Goal: Information Seeking & Learning: Understand process/instructions

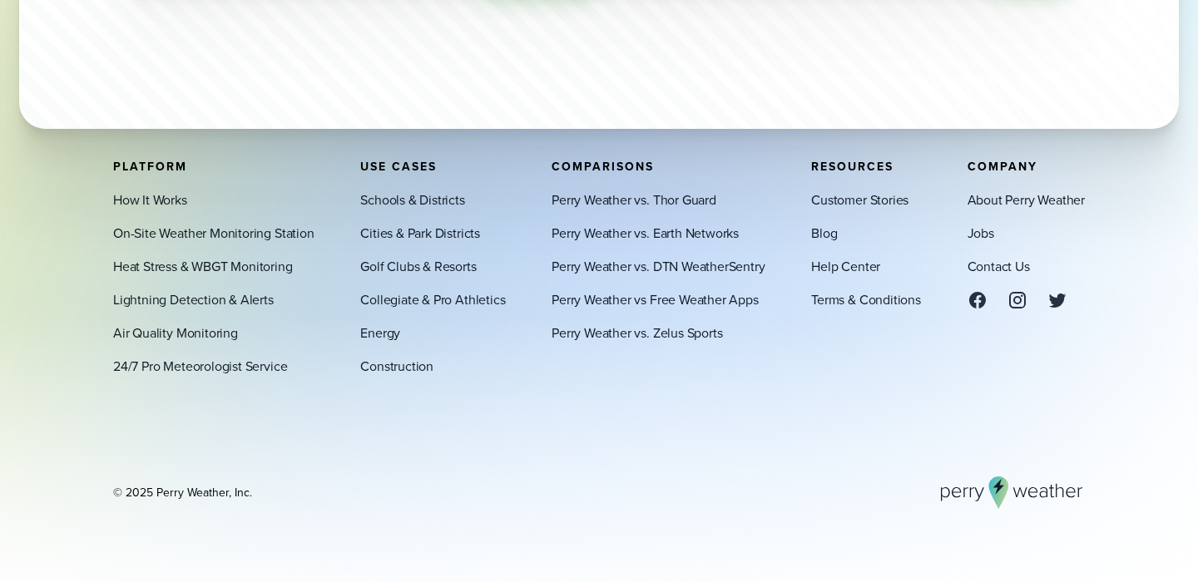
scroll to position [5639, 0]
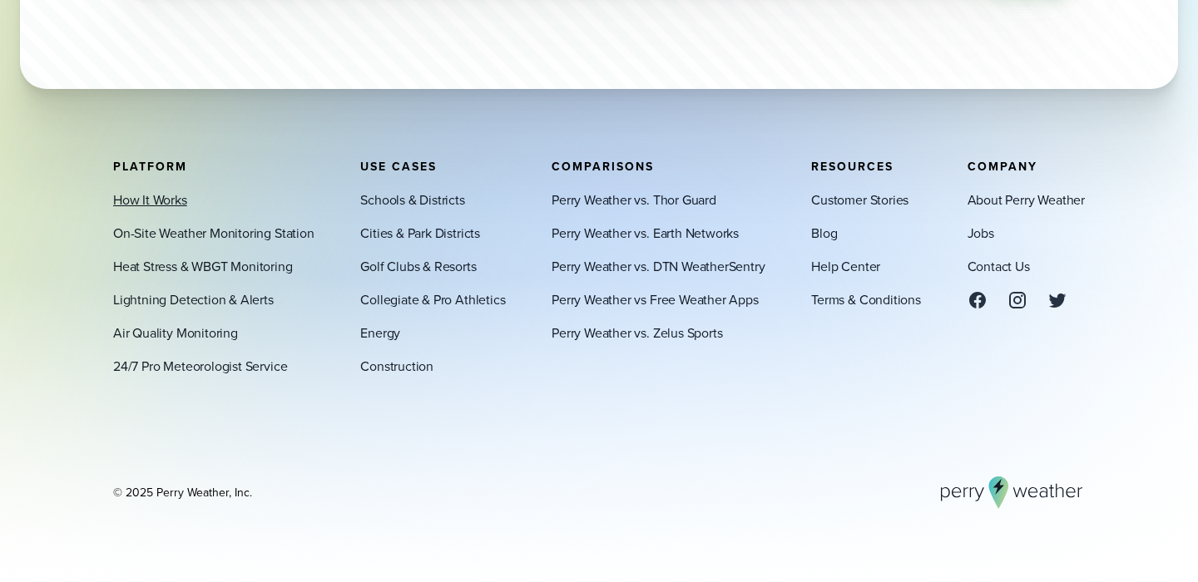
click at [150, 200] on link "How It Works" at bounding box center [150, 200] width 74 height 20
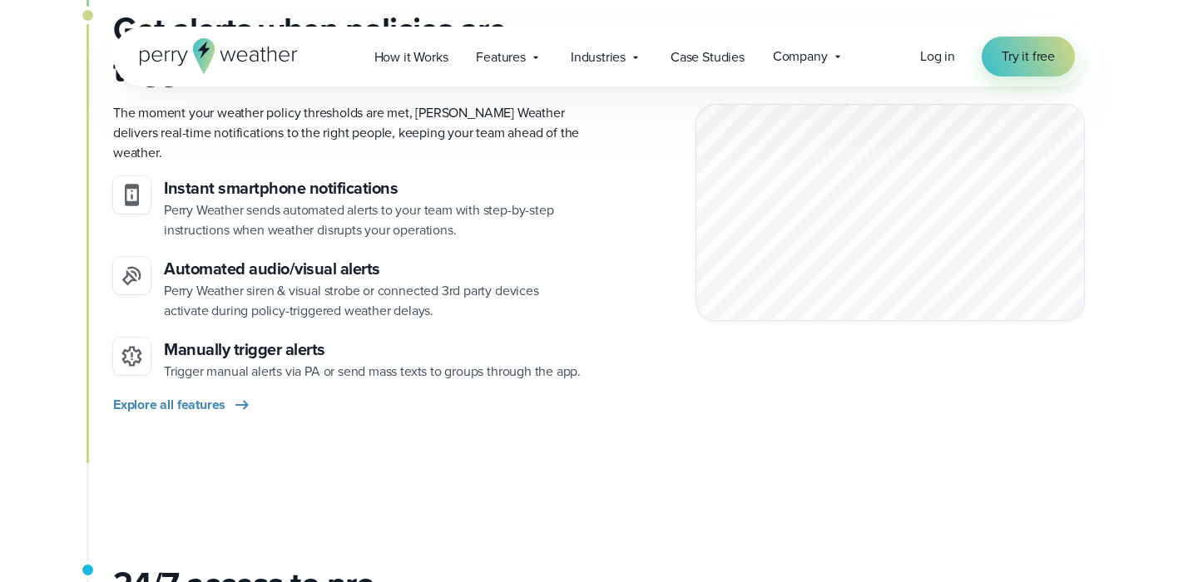
scroll to position [1861, 0]
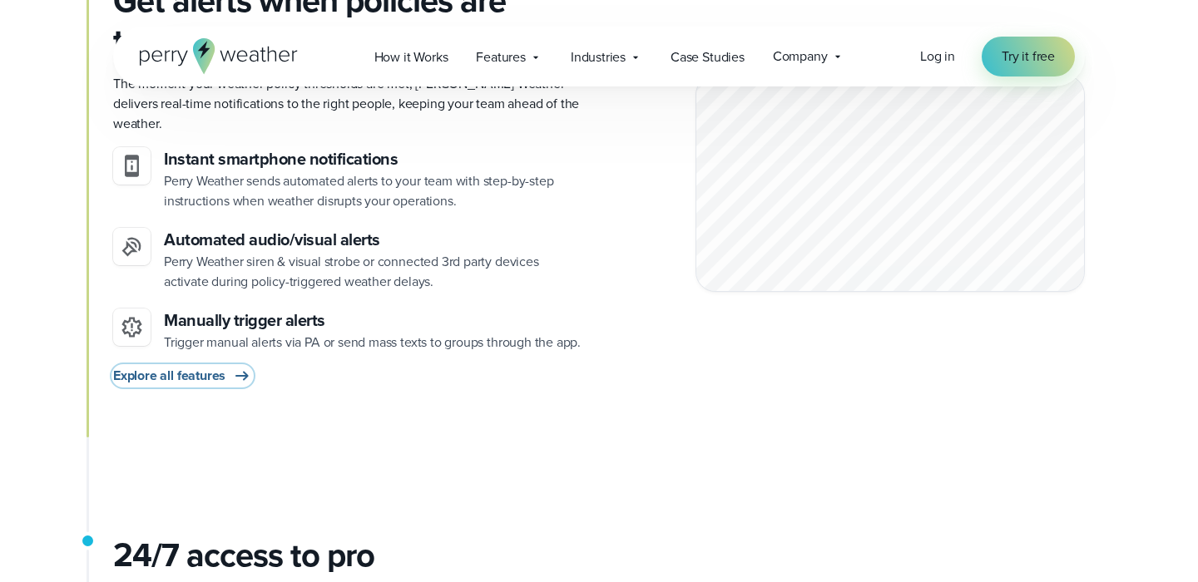
click at [153, 366] on span "Explore all features" at bounding box center [169, 376] width 112 height 20
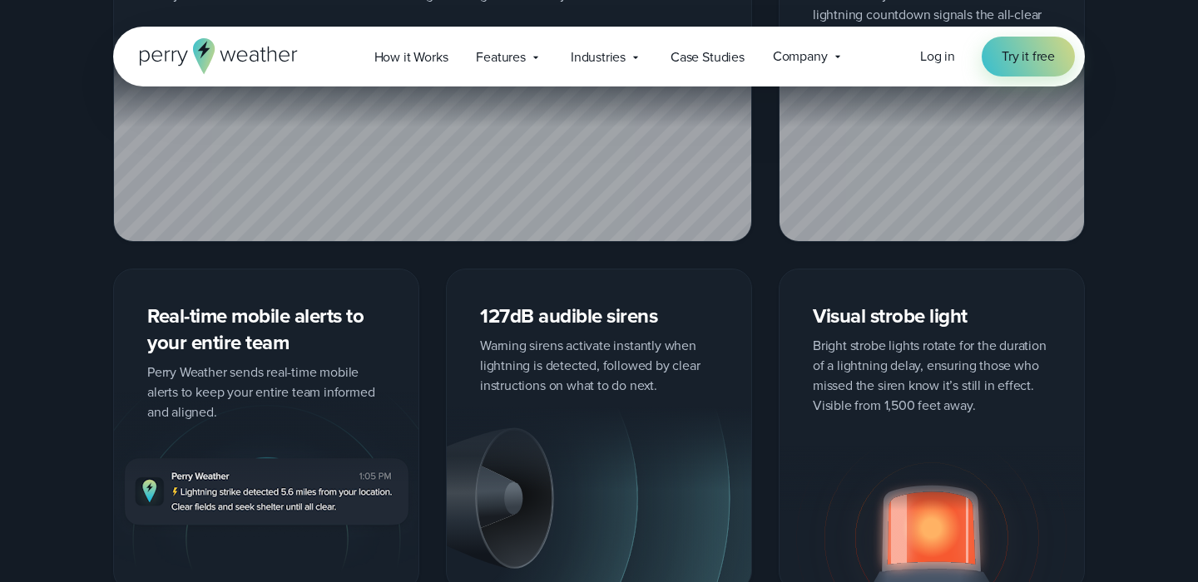
scroll to position [2818, 0]
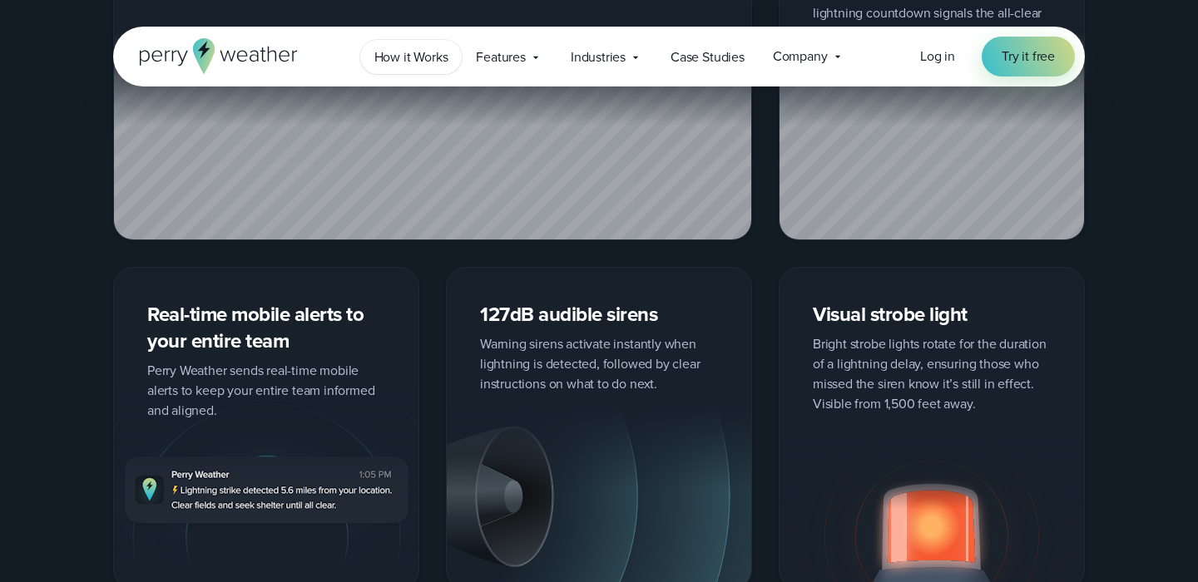
click at [425, 59] on span "How it Works" at bounding box center [411, 57] width 74 height 20
